Goal: Task Accomplishment & Management: Manage account settings

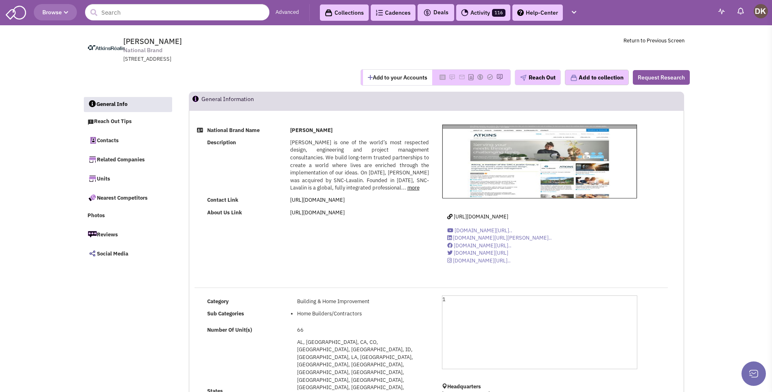
select select
click at [388, 77] on button "Add to your Accounts" at bounding box center [397, 77] width 69 height 15
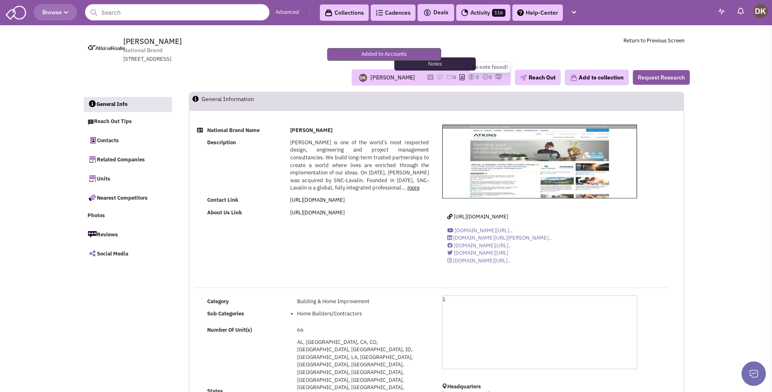
click at [437, 77] on img at bounding box center [440, 77] width 7 height 7
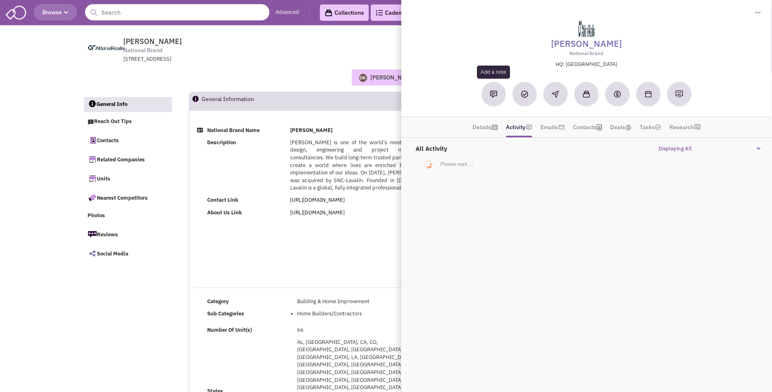
click at [499, 95] on button at bounding box center [494, 94] width 24 height 24
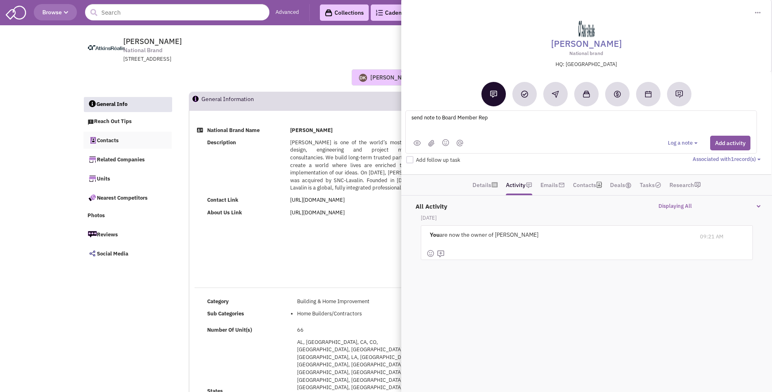
type textarea "send note to Board Member Rep"
click at [113, 142] on link "Contacts" at bounding box center [127, 140] width 89 height 17
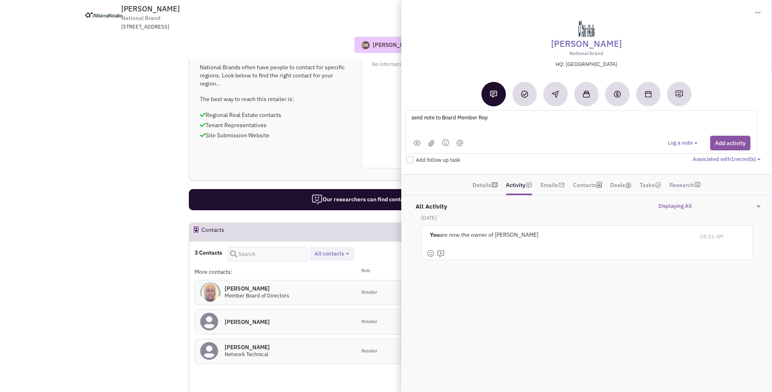
scroll to position [406, 0]
click at [494, 98] on img at bounding box center [493, 93] width 7 height 7
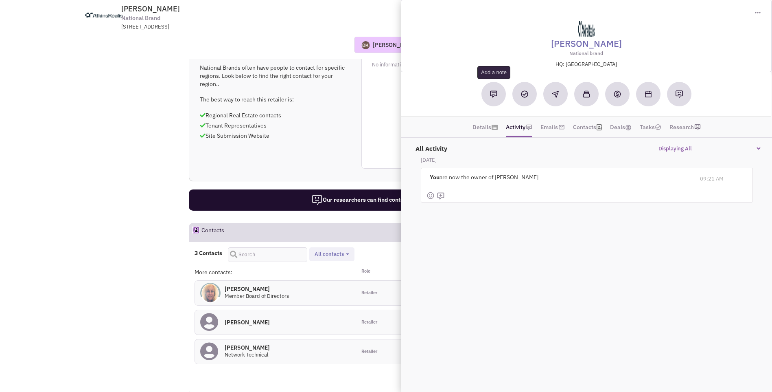
click at [494, 98] on img at bounding box center [493, 93] width 7 height 7
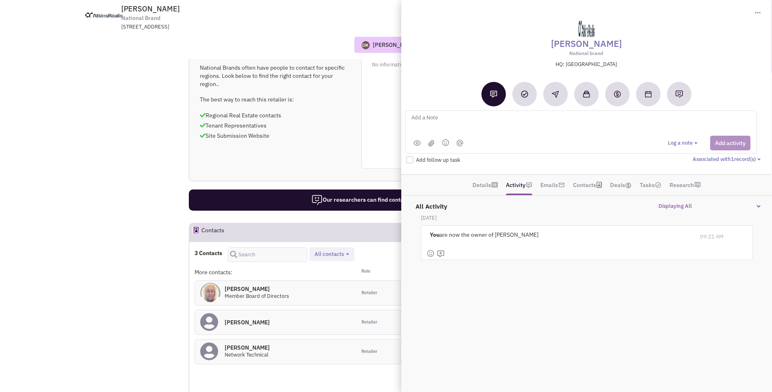
click at [441, 118] on textarea at bounding box center [512, 124] width 202 height 22
type textarea "Sent email to [PERSON_NAME] Board Member Rep"
click at [718, 144] on button "Add activity" at bounding box center [731, 143] width 40 height 15
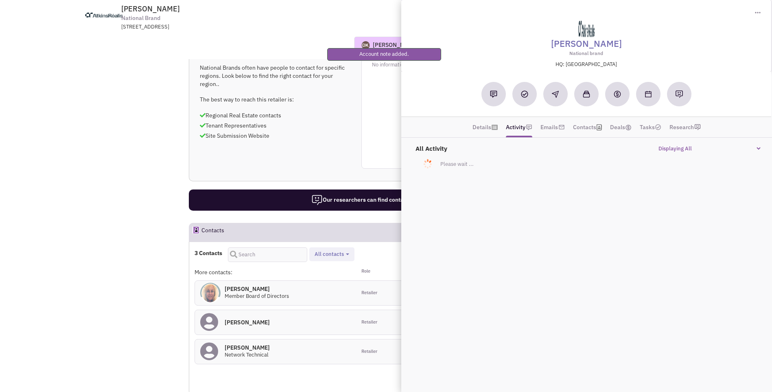
click at [327, 189] on div "Our researchers can find contacts and site submission requirements Request Rese…" at bounding box center [437, 199] width 496 height 21
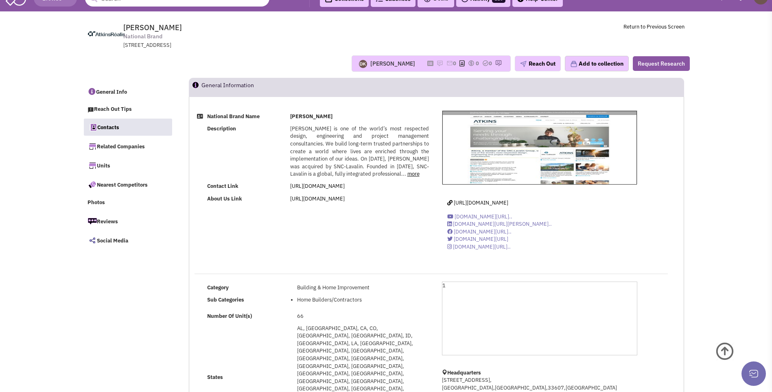
scroll to position [0, 0]
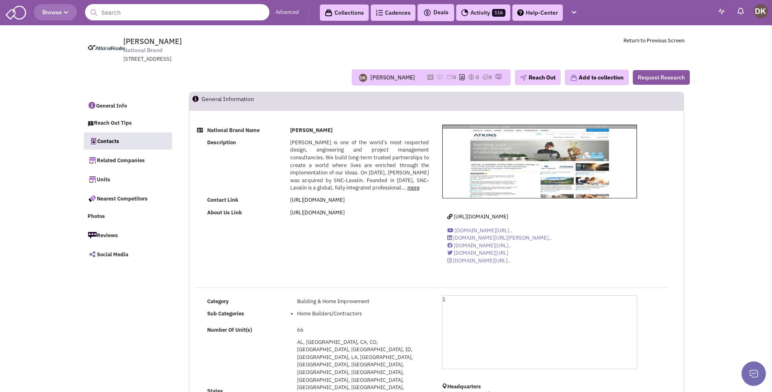
click at [141, 15] on input "text" at bounding box center [177, 12] width 184 height 16
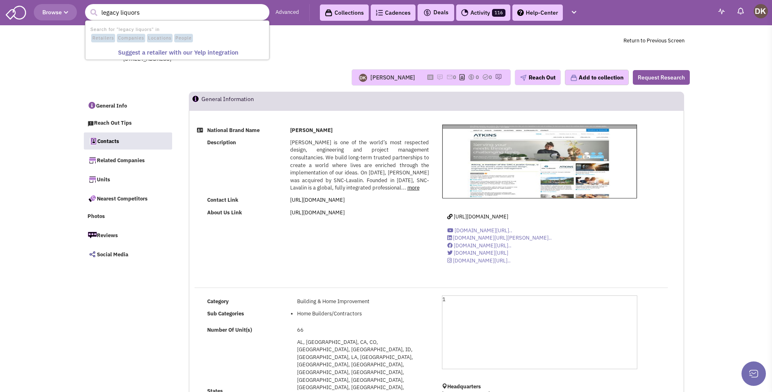
type input "legacy liquors"
click at [88, 7] on button "submit" at bounding box center [94, 13] width 12 height 12
